Goal: Transaction & Acquisition: Purchase product/service

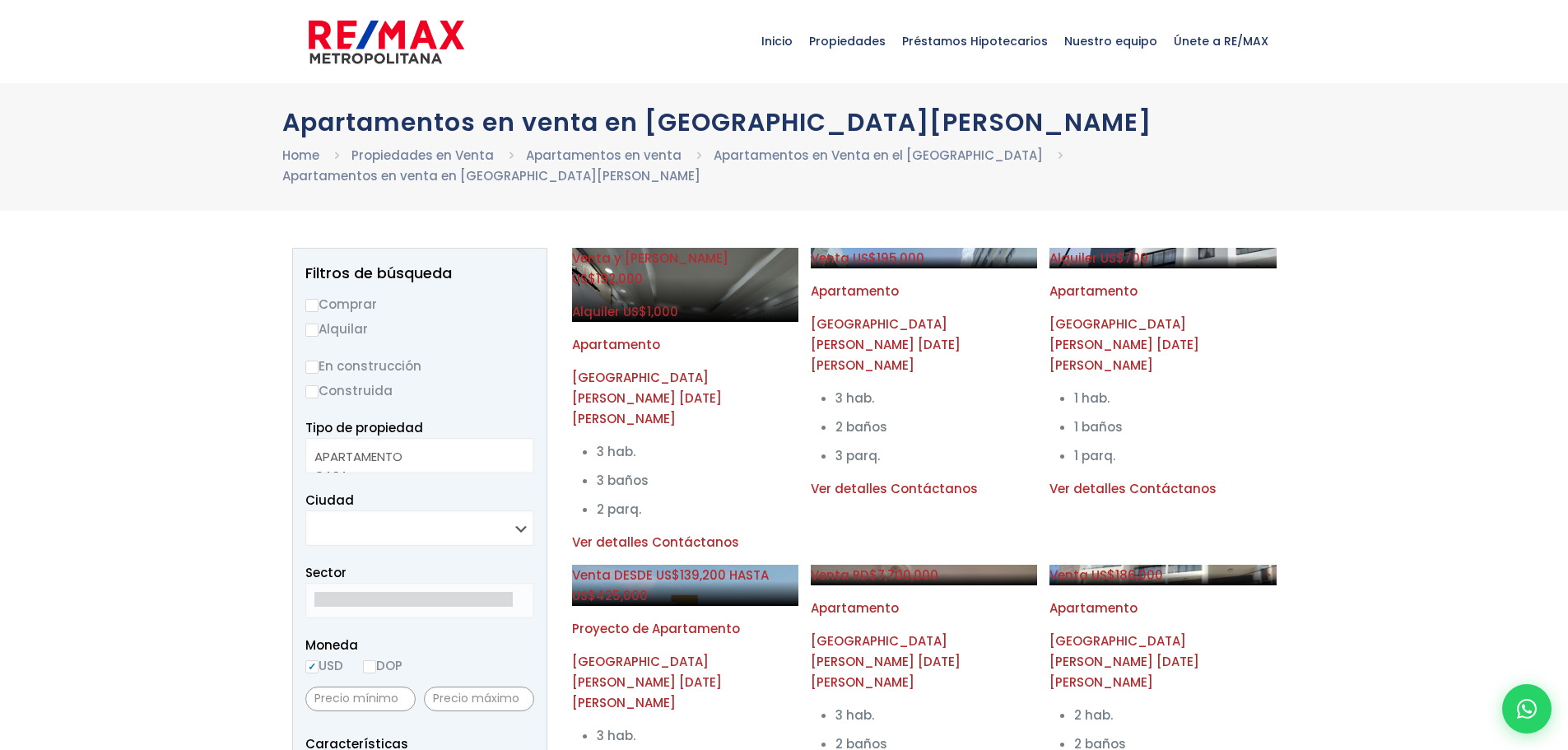
select select
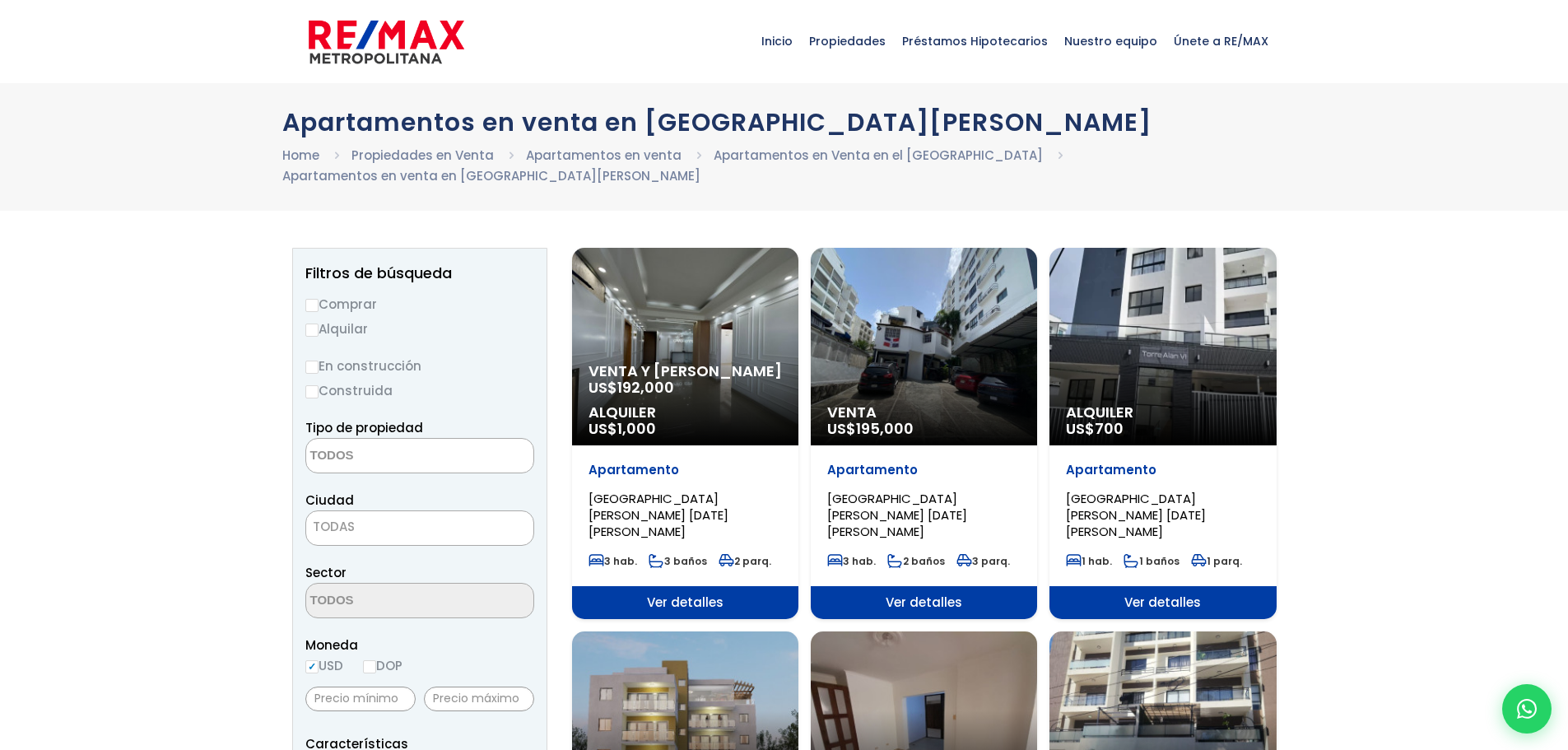
click at [308, 299] on input "Comprar" at bounding box center [312, 305] width 13 height 13
radio input "true"
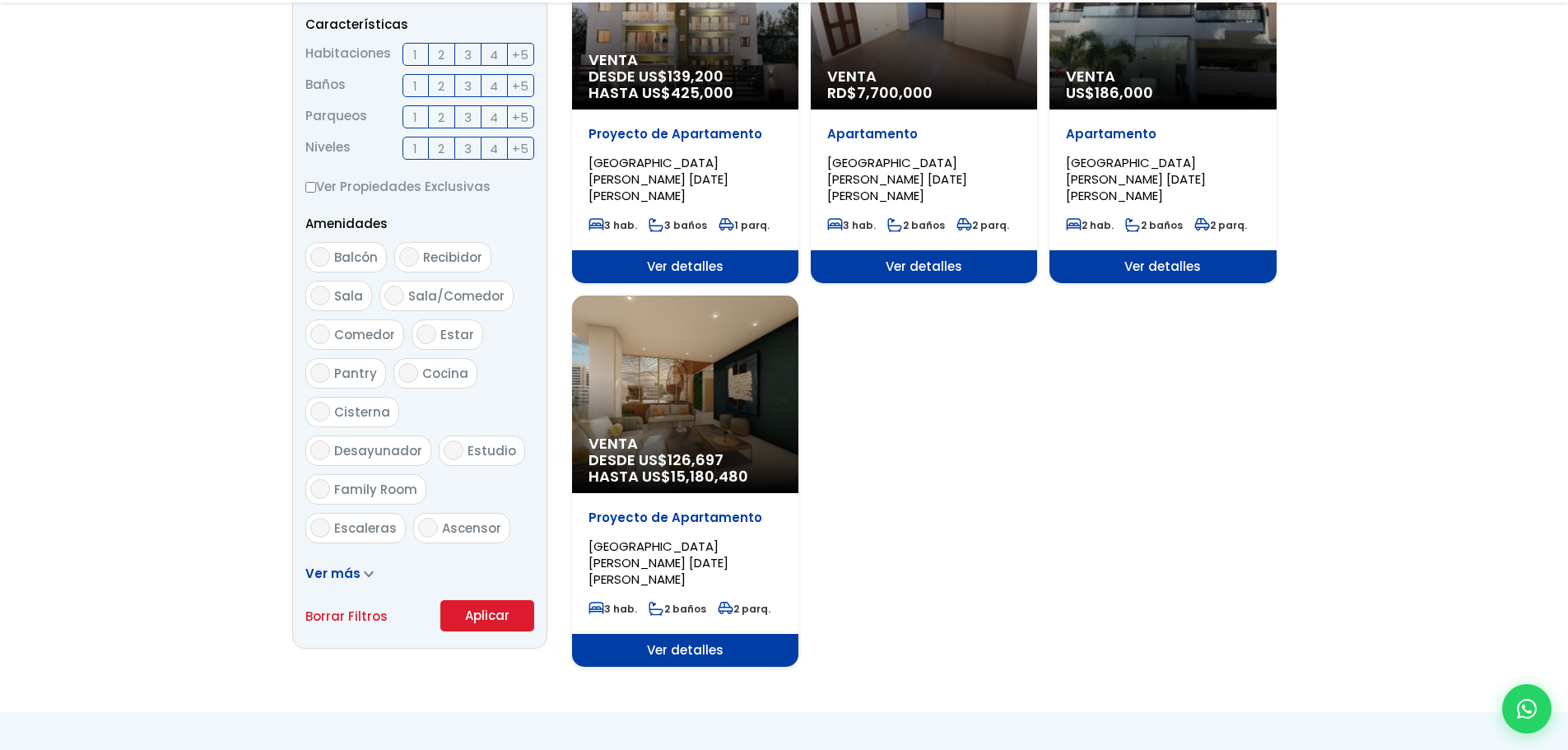
scroll to position [769, 0]
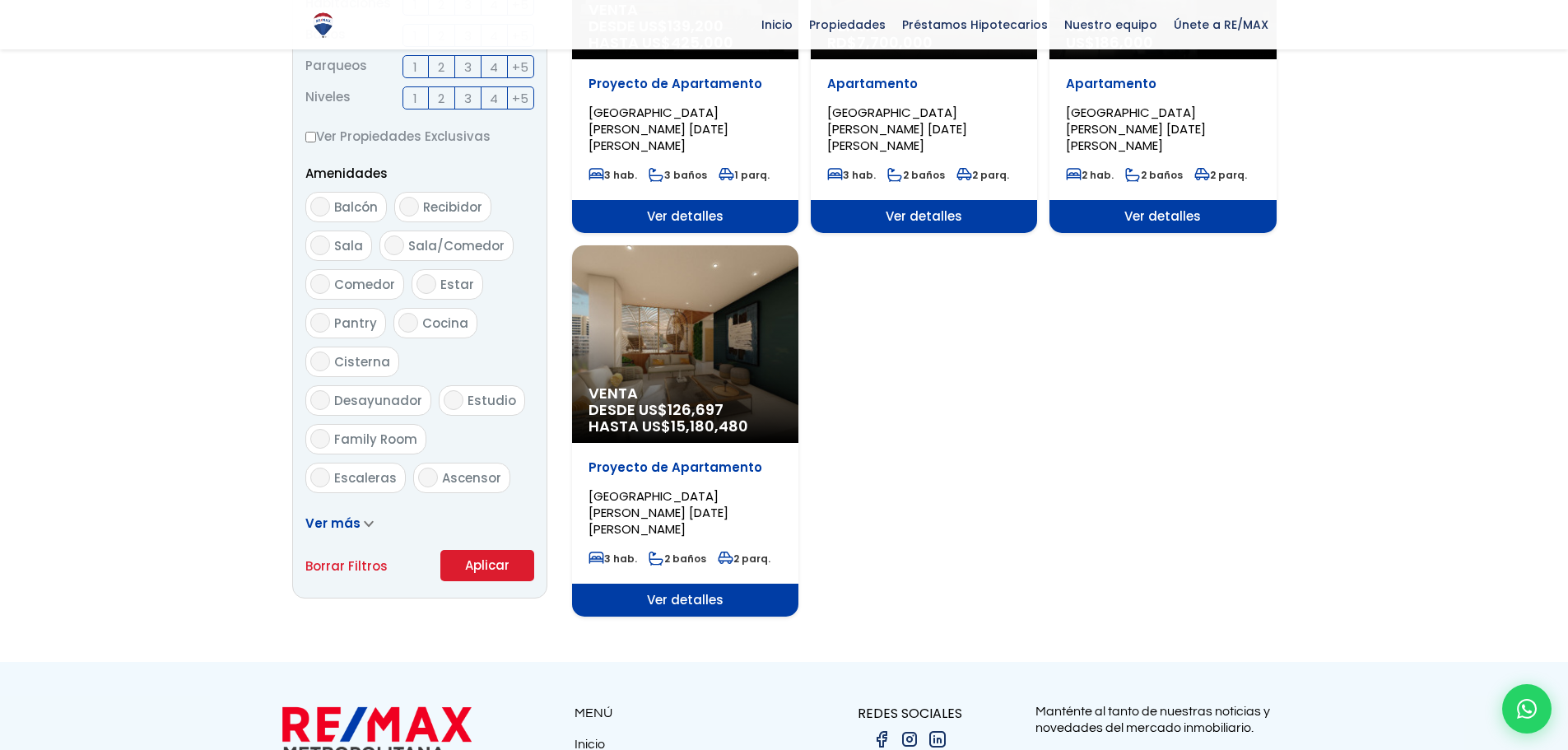
click at [482, 550] on button "Aplicar" at bounding box center [487, 566] width 94 height 32
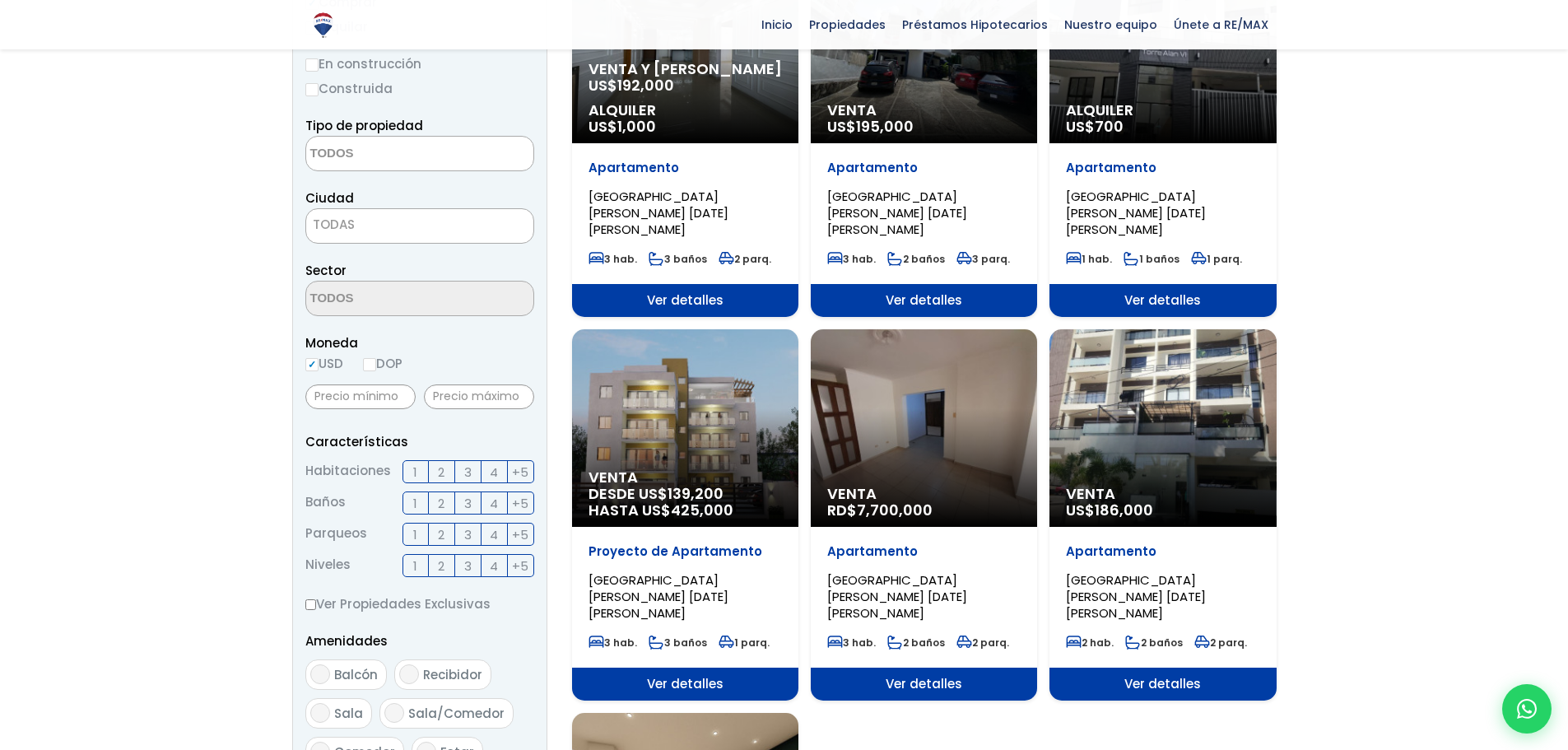
scroll to position [0, 0]
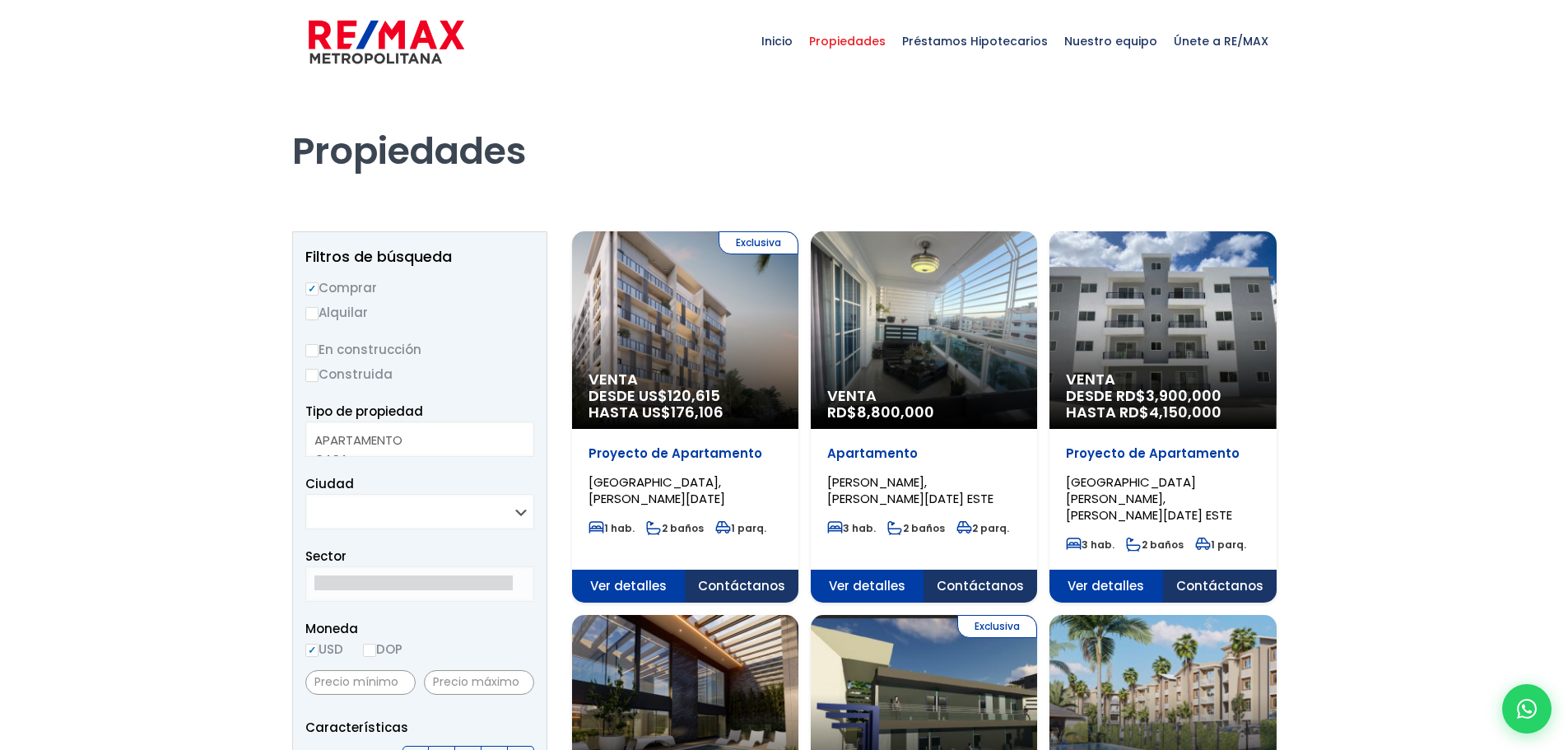
select select
